Goal: Information Seeking & Learning: Learn about a topic

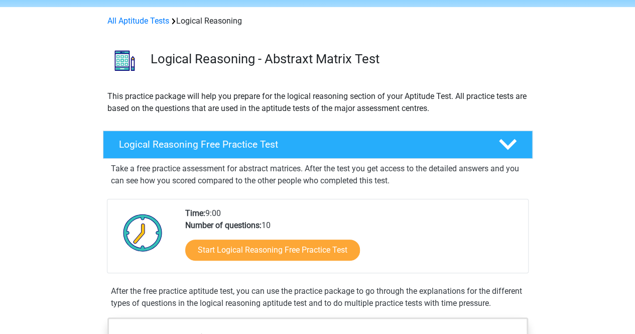
scroll to position [139, 0]
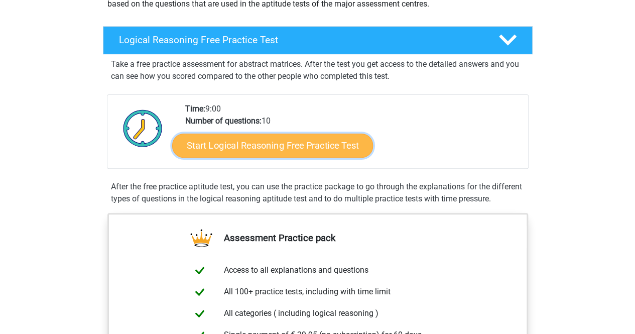
click at [258, 144] on link "Start Logical Reasoning Free Practice Test" at bounding box center [272, 145] width 201 height 24
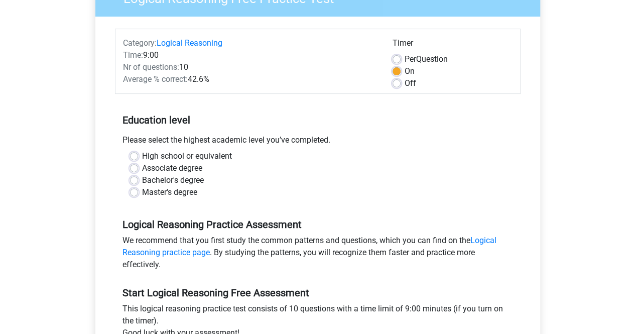
scroll to position [102, 0]
click at [171, 154] on label "High school or equivalent" at bounding box center [187, 155] width 90 height 12
click at [138, 154] on input "High school or equivalent" at bounding box center [134, 154] width 8 height 10
radio input "true"
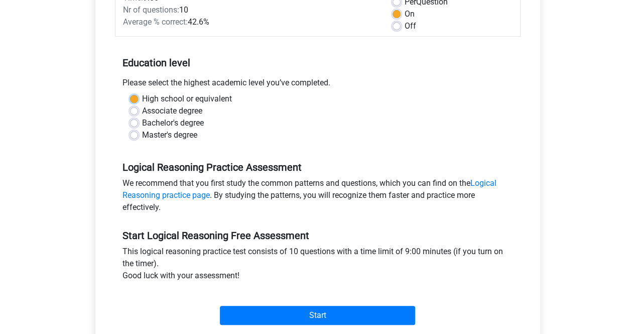
scroll to position [159, 0]
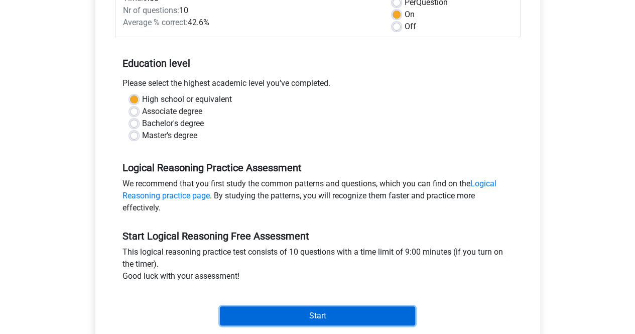
click at [308, 315] on input "Start" at bounding box center [317, 315] width 195 height 19
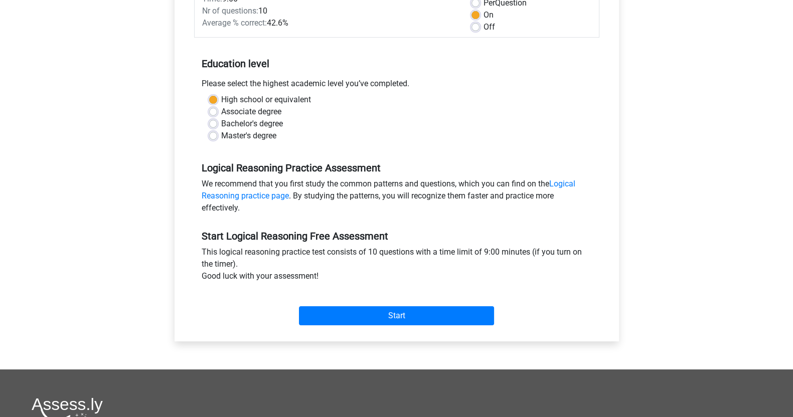
scroll to position [0, 0]
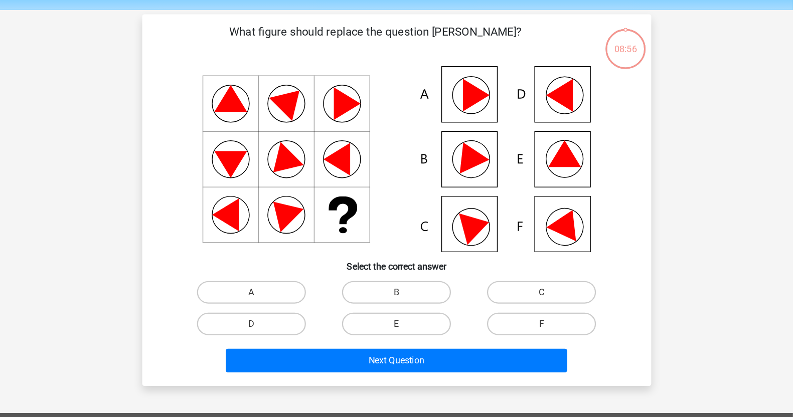
scroll to position [34, 0]
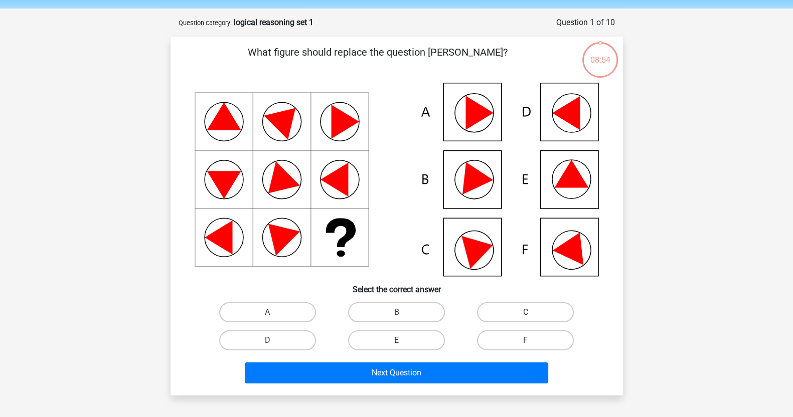
click at [74, 178] on div "Register Nederlands English" at bounding box center [396, 325] width 793 height 718
click at [579, 175] on icon at bounding box center [571, 174] width 34 height 28
click at [410, 333] on label "E" at bounding box center [396, 341] width 97 height 20
click at [403, 333] on input "E" at bounding box center [399, 344] width 7 height 7
radio input "true"
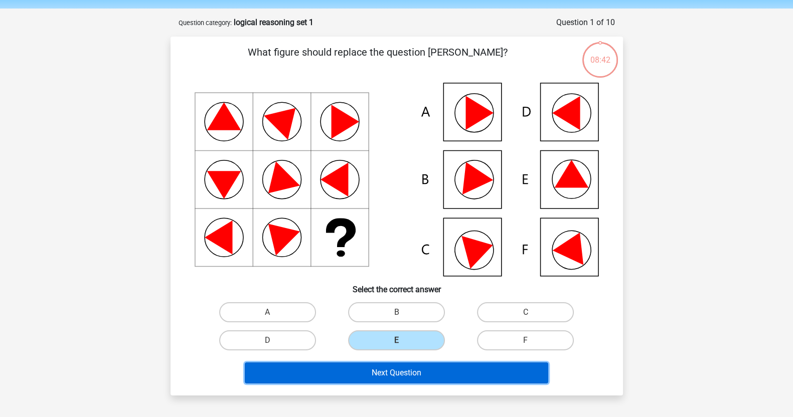
click at [433, 333] on button "Next Question" at bounding box center [397, 373] width 304 height 21
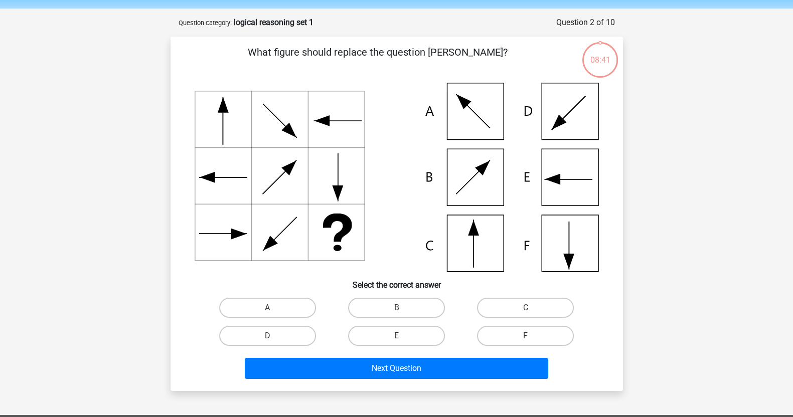
scroll to position [50, 0]
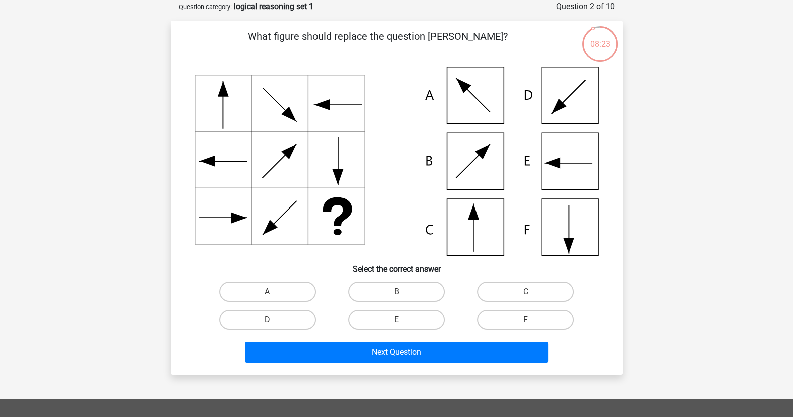
click at [476, 234] on icon at bounding box center [397, 161] width 404 height 189
click at [522, 292] on label "C" at bounding box center [525, 292] width 97 height 20
click at [526, 292] on input "C" at bounding box center [529, 295] width 7 height 7
radio input "true"
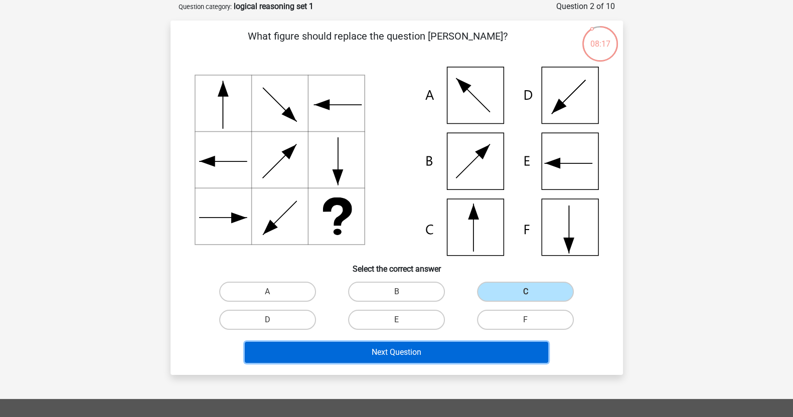
click at [456, 333] on button "Next Question" at bounding box center [397, 352] width 304 height 21
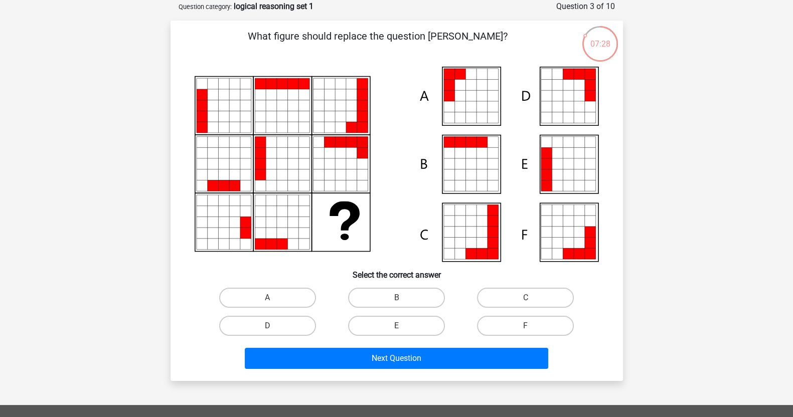
click at [473, 103] on icon at bounding box center [471, 106] width 11 height 11
click at [283, 296] on label "A" at bounding box center [267, 298] width 97 height 20
click at [274, 298] on input "A" at bounding box center [270, 301] width 7 height 7
radio input "true"
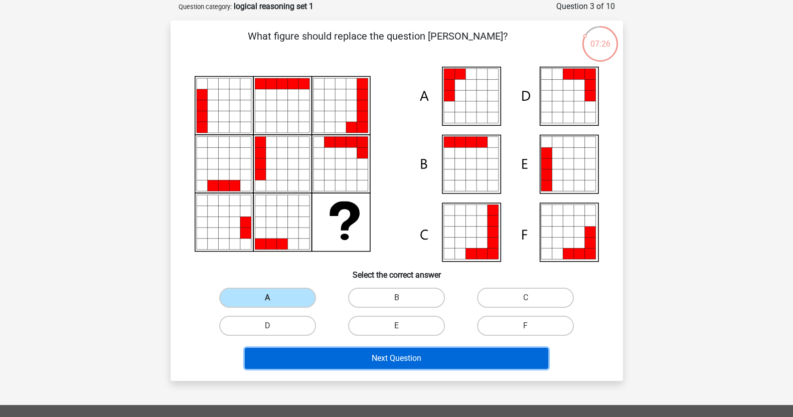
click at [420, 333] on button "Next Question" at bounding box center [397, 358] width 304 height 21
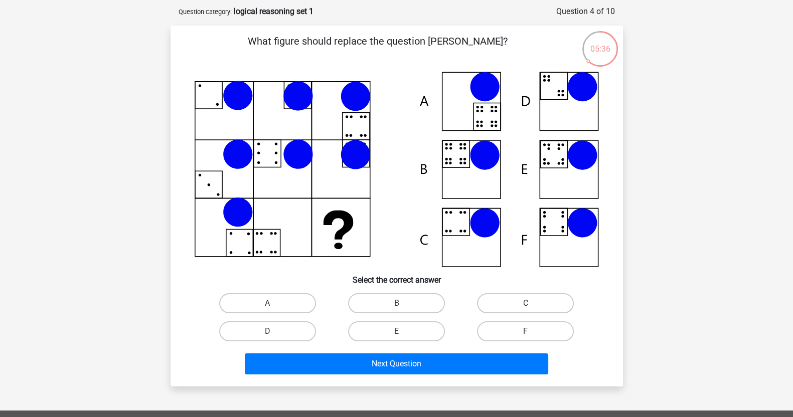
scroll to position [45, 0]
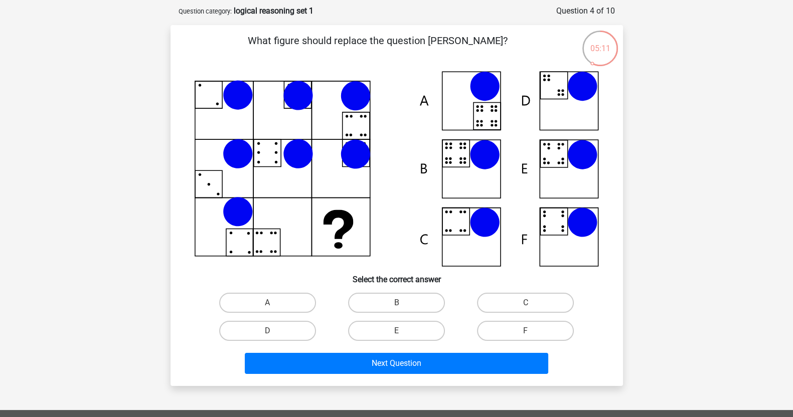
click at [453, 161] on icon at bounding box center [397, 169] width 404 height 196
click at [412, 301] on label "B" at bounding box center [396, 303] width 97 height 20
click at [403, 303] on input "B" at bounding box center [399, 306] width 7 height 7
radio input "true"
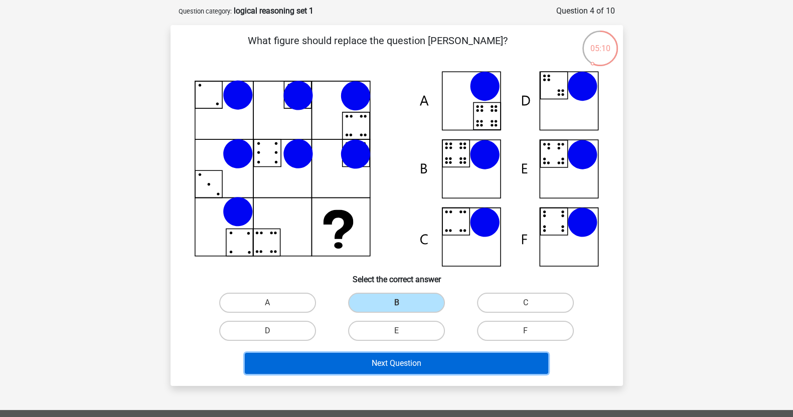
click at [438, 333] on button "Next Question" at bounding box center [397, 363] width 304 height 21
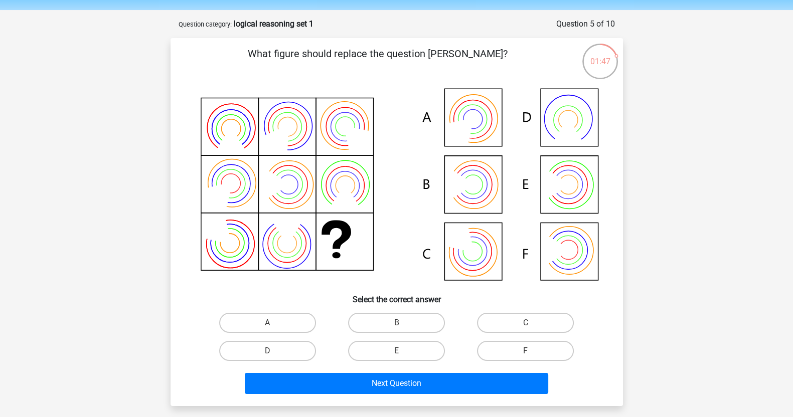
scroll to position [33, 0]
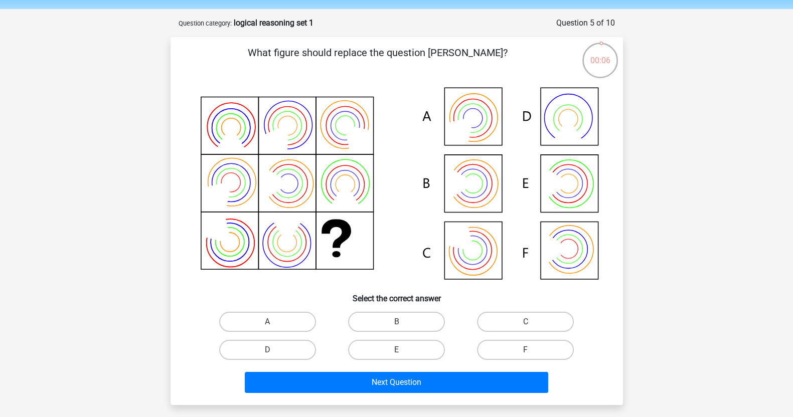
click at [479, 189] on icon at bounding box center [397, 184] width 404 height 203
click at [388, 314] on label "B" at bounding box center [396, 322] width 97 height 20
click at [396, 322] on input "B" at bounding box center [399, 325] width 7 height 7
radio input "true"
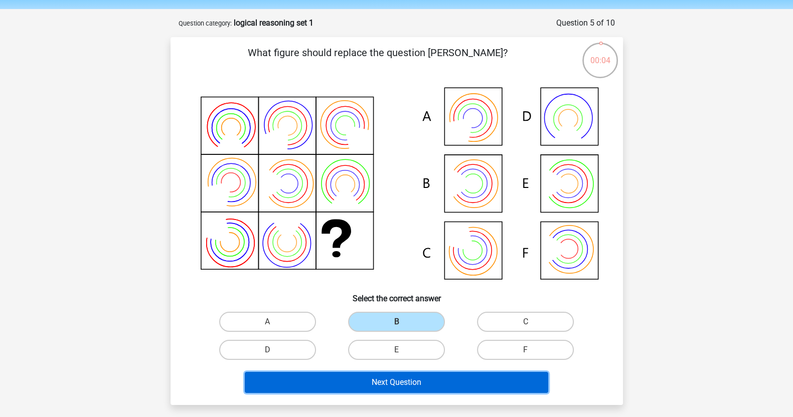
click at [414, 333] on button "Next Question" at bounding box center [397, 382] width 304 height 21
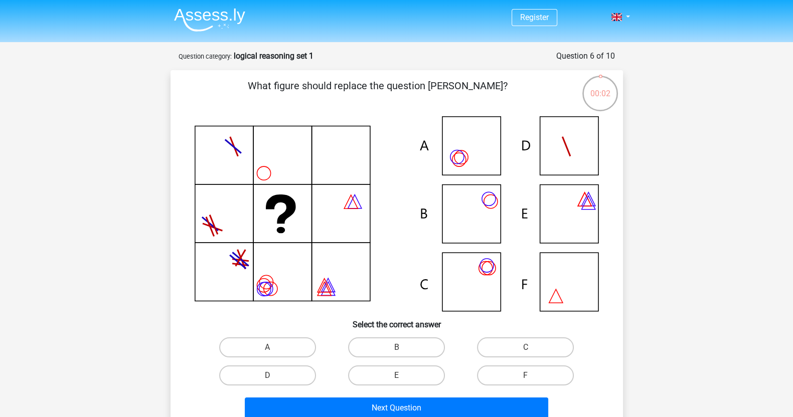
scroll to position [1, 0]
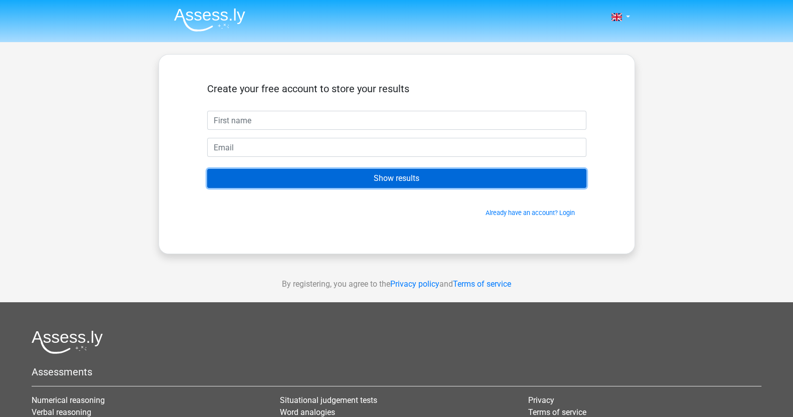
click at [339, 172] on input "Show results" at bounding box center [396, 178] width 379 height 19
